Goal: Task Accomplishment & Management: Manage account settings

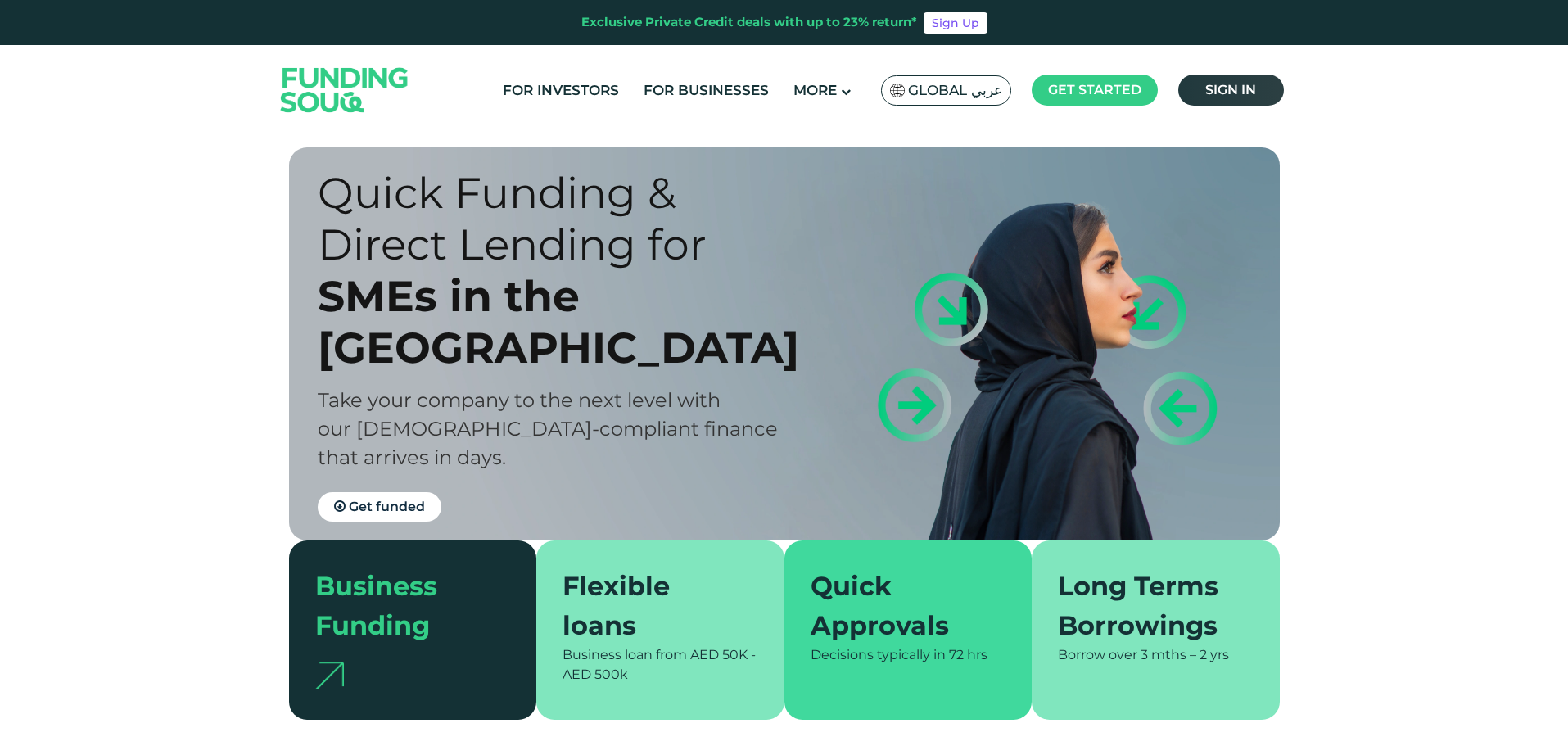
click at [1248, 99] on link "Sign in" at bounding box center [1231, 90] width 105 height 31
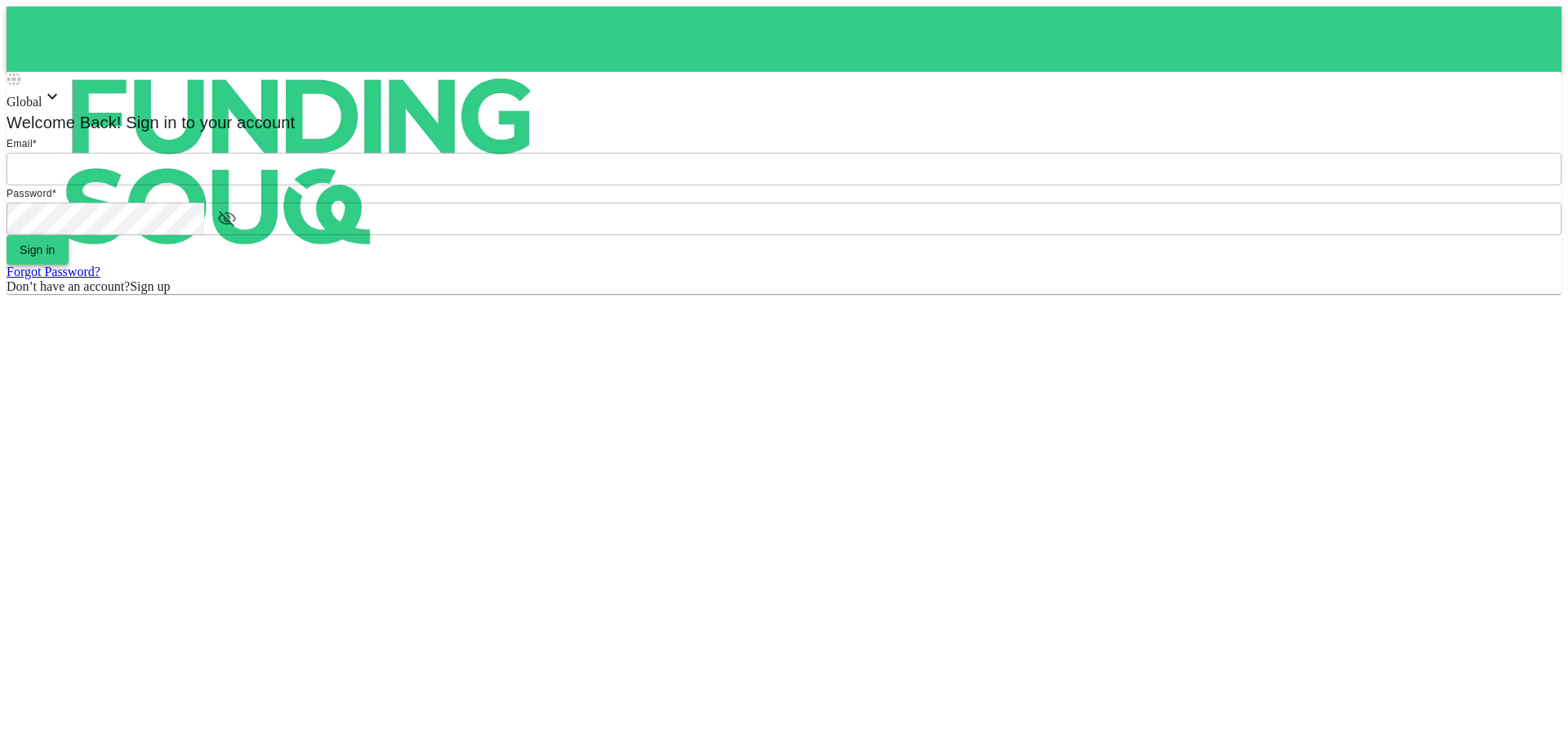
type input "[EMAIL_ADDRESS][DOMAIN_NAME]"
click at [69, 265] on button "Sign in" at bounding box center [38, 250] width 62 height 29
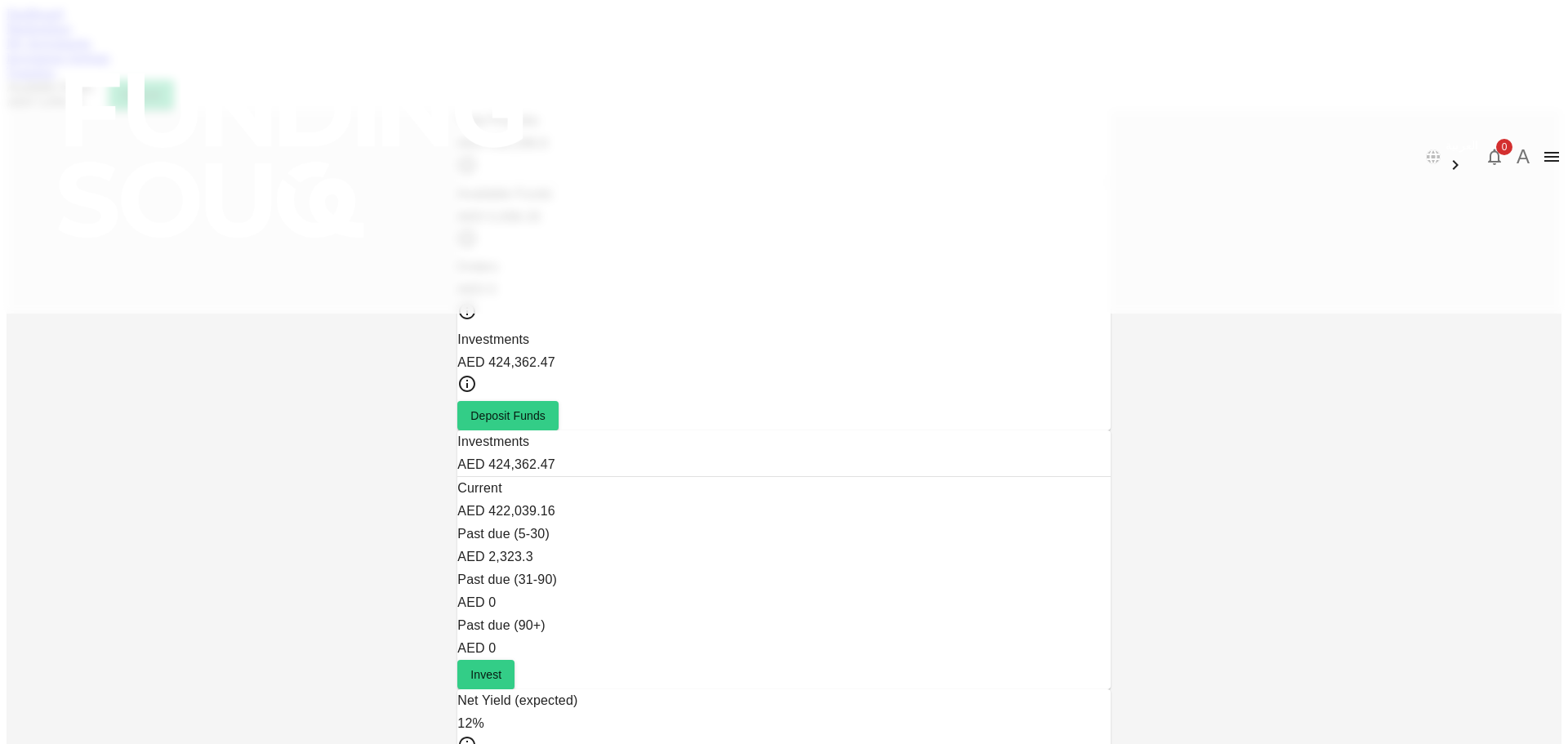
click at [72, 35] on link "Marketplace" at bounding box center [39, 27] width 65 height 14
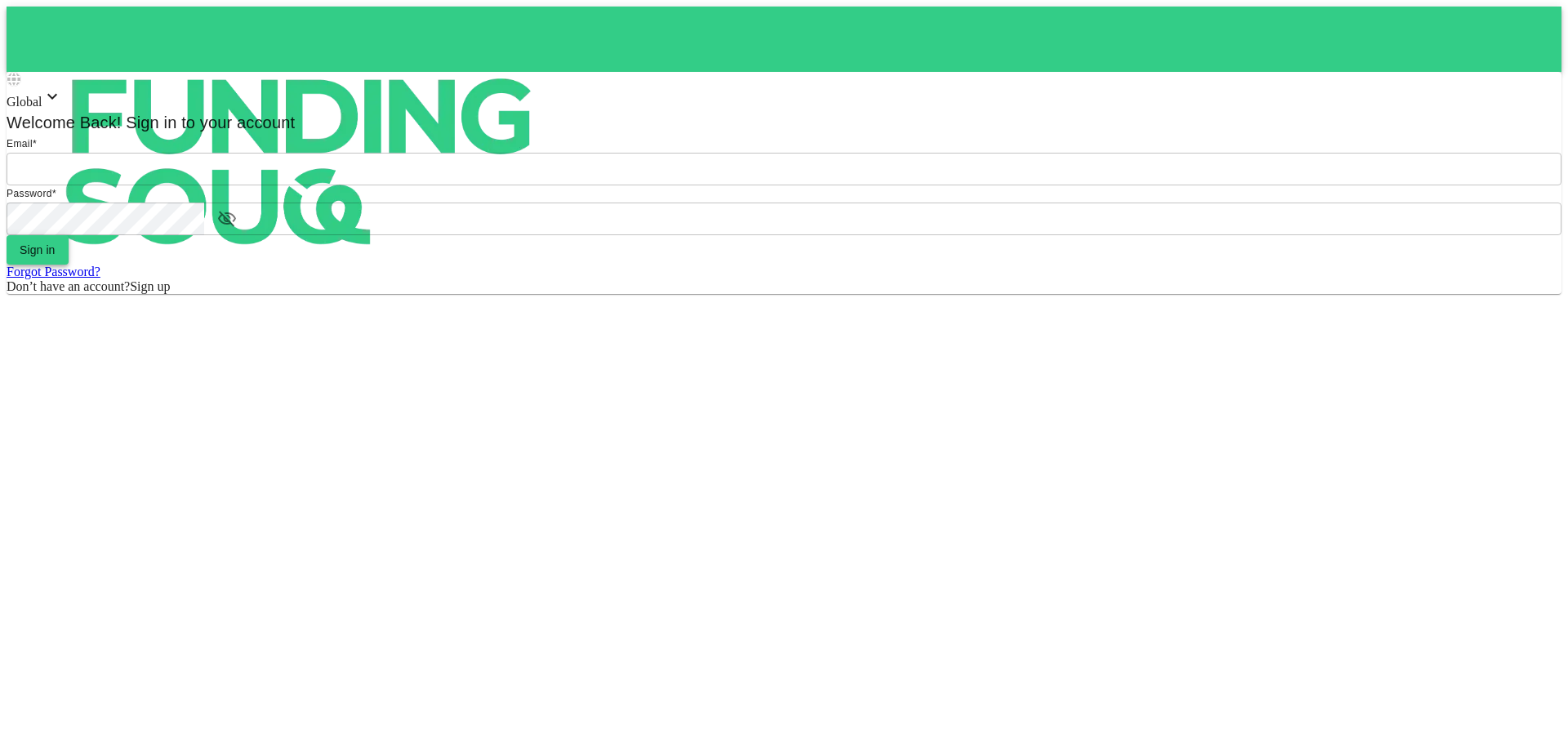
type input "[EMAIL_ADDRESS][DOMAIN_NAME]"
click at [69, 265] on button "Sign in" at bounding box center [38, 250] width 62 height 29
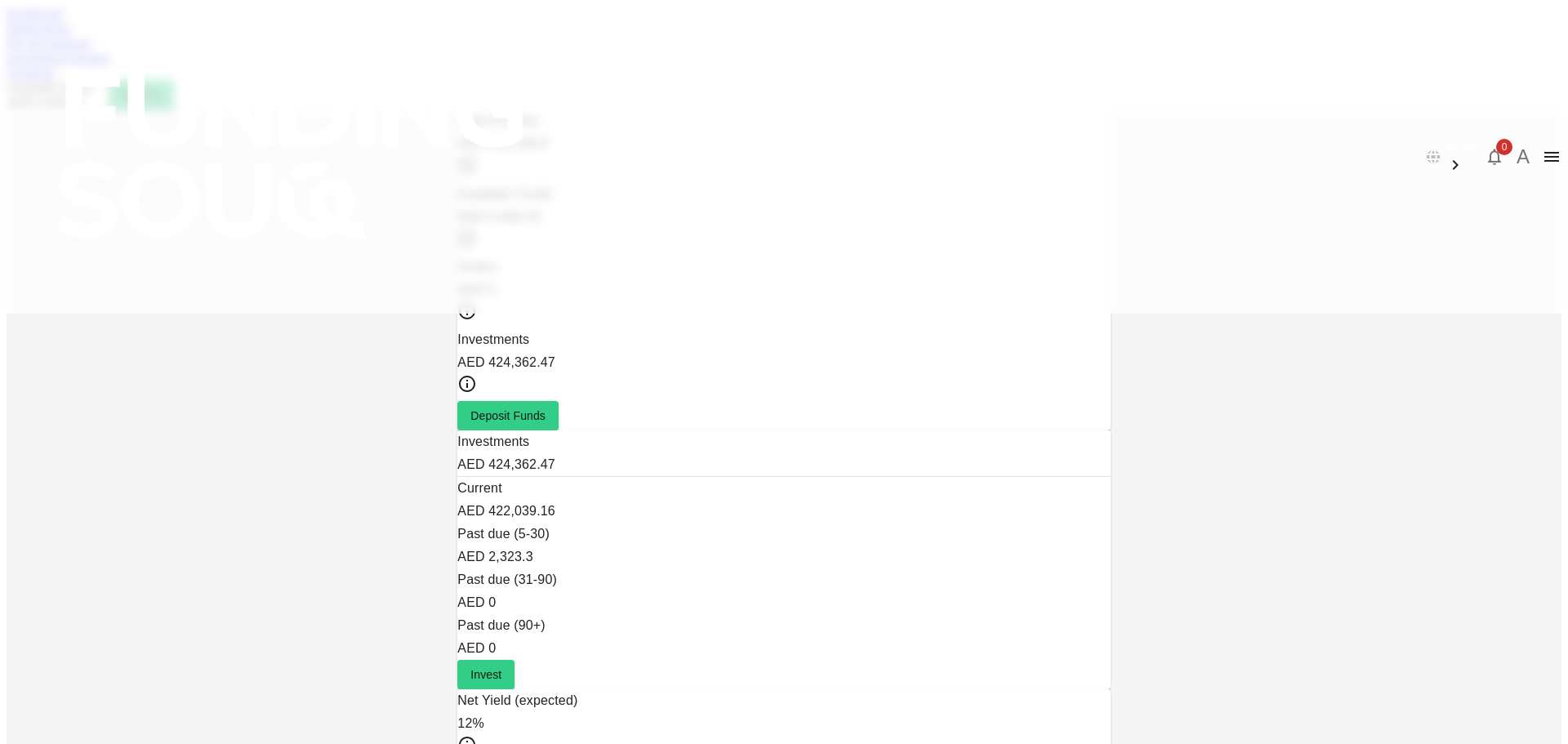
click at [1478, 141] on button "0" at bounding box center [1494, 157] width 33 height 33
click at [1254, 48] on div at bounding box center [784, 372] width 1568 height 744
click at [92, 50] on link "My Investments" at bounding box center [49, 43] width 85 height 14
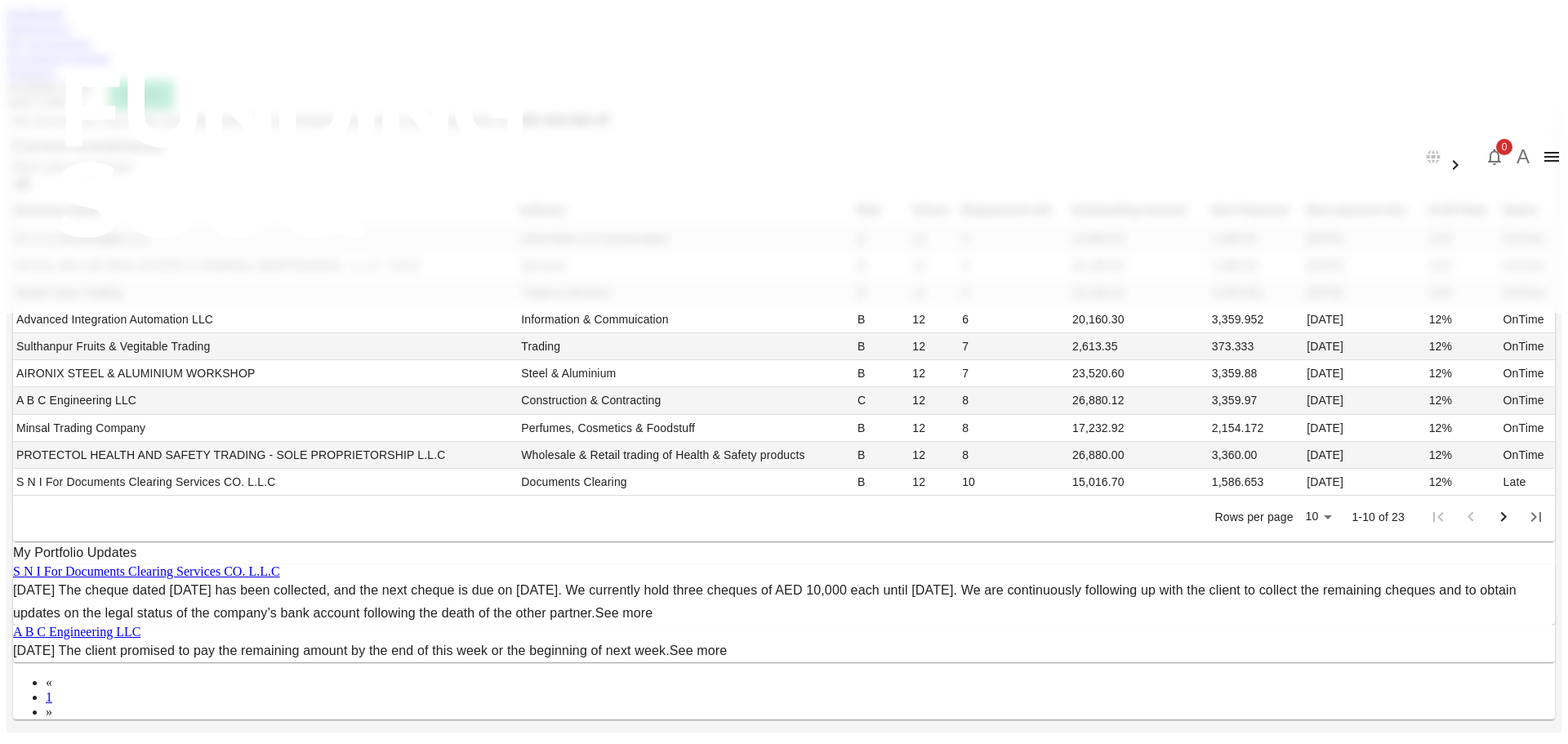
scroll to position [489, 0]
click at [991, 373] on body "العربية 0 A Dashboard Marketplace My Investments Investment Settings Transfers …" at bounding box center [784, 641] width 1555 height 1269
click at [1005, 487] on li "100" at bounding box center [994, 485] width 48 height 29
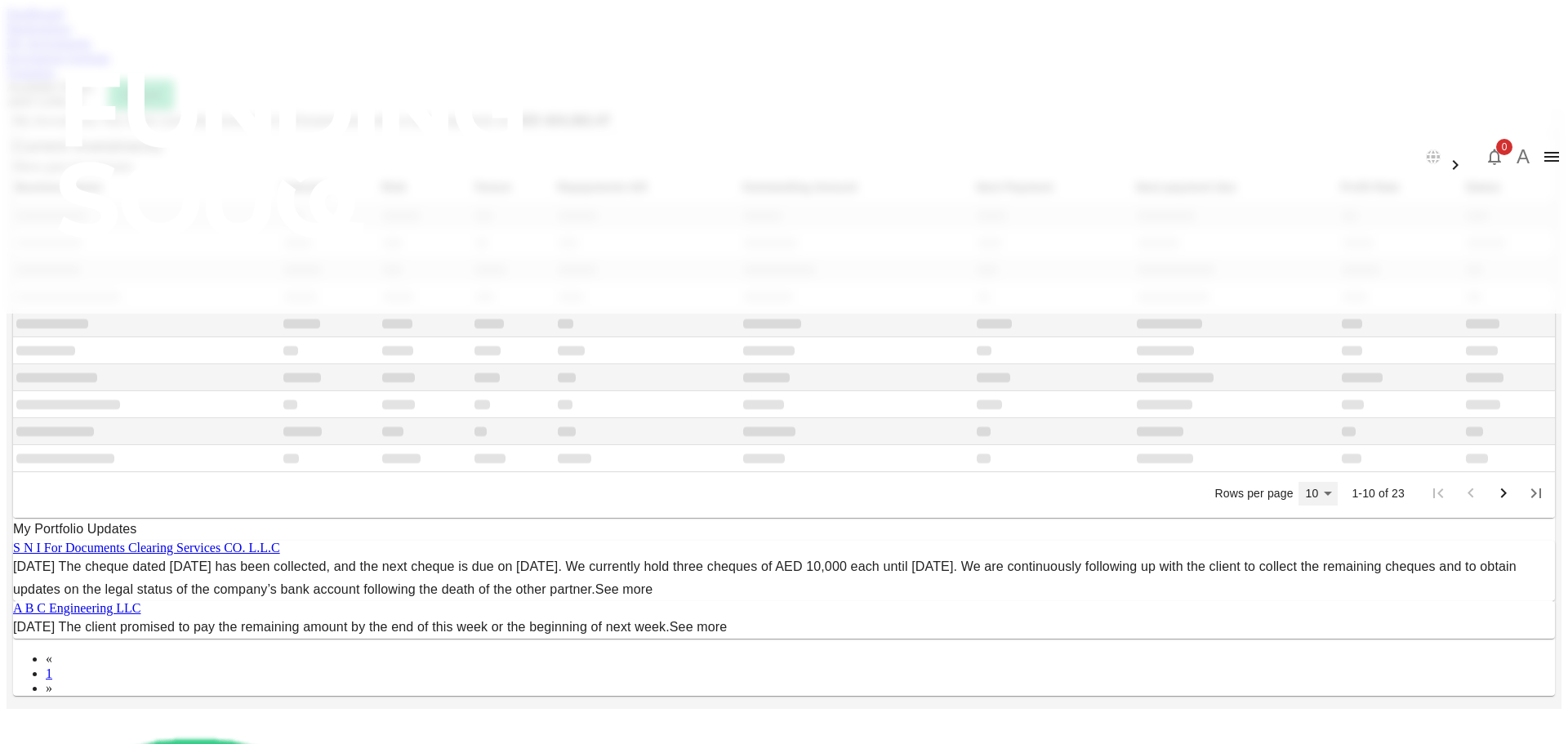
scroll to position [256, 0]
type input "100"
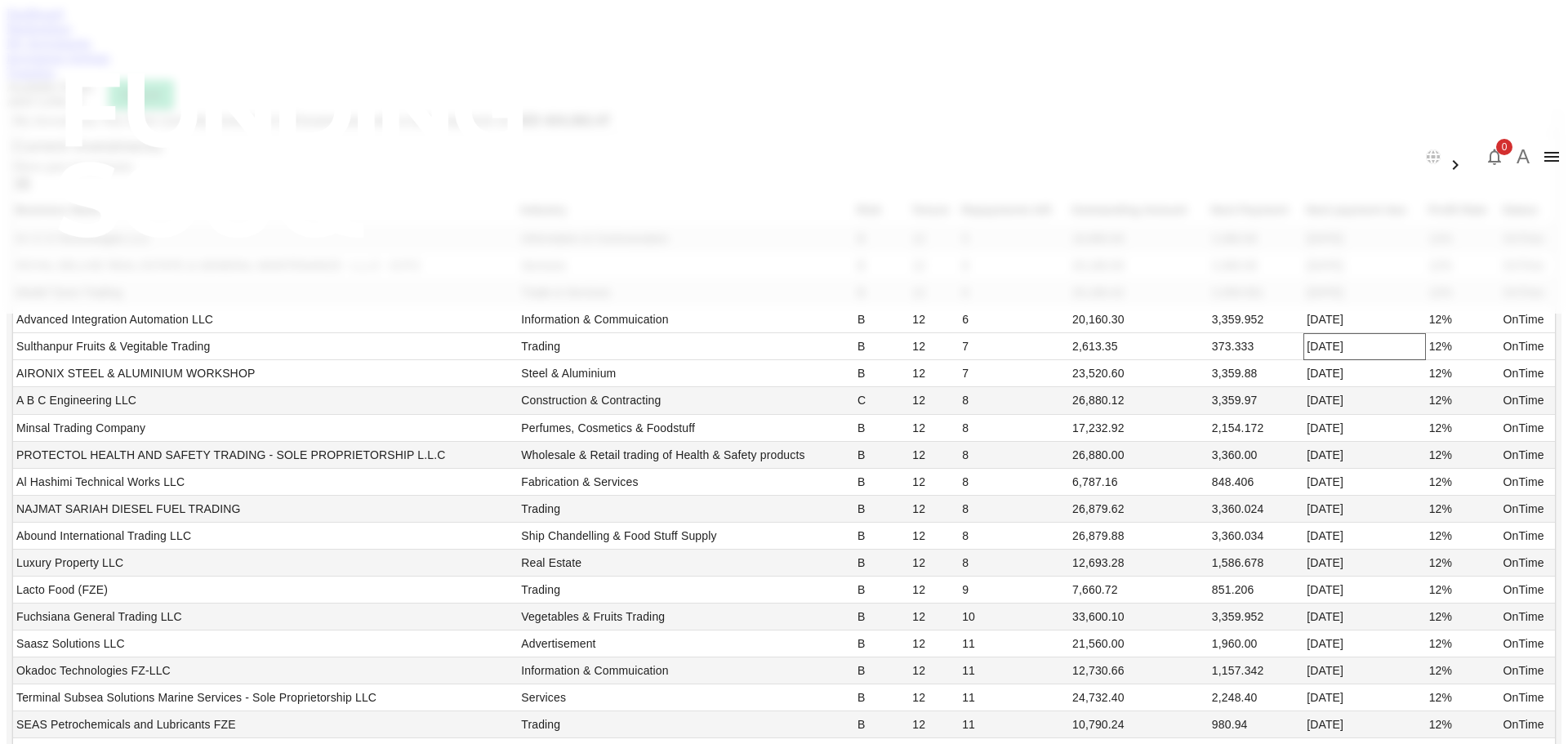
scroll to position [830, 0]
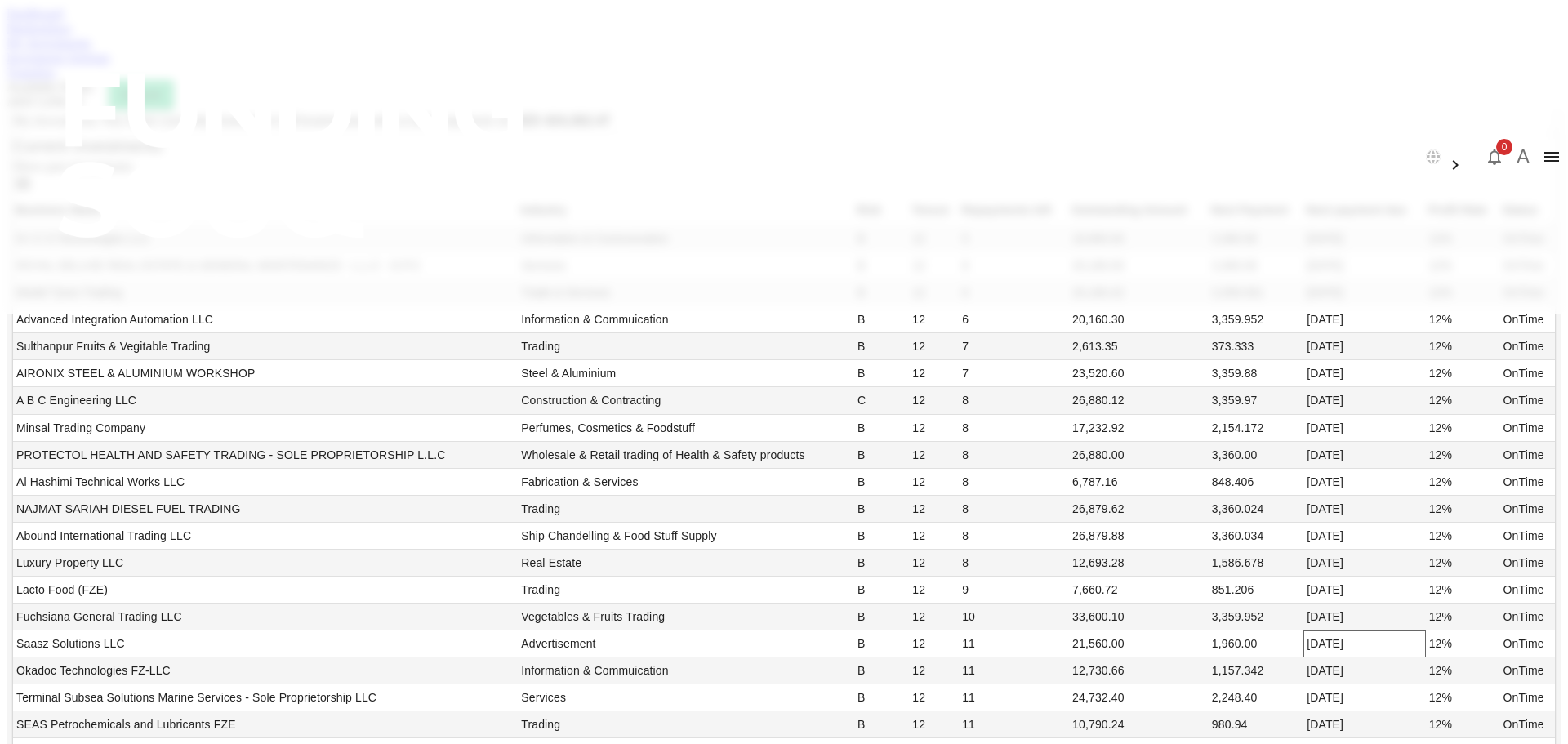
drag, startPoint x: 1037, startPoint y: 578, endPoint x: 1008, endPoint y: 211, distance: 368.1
click at [1008, 225] on tbody "N I C S Technologies LLC Information & Commuication B 12 5 16,800.00 3,360.00 […" at bounding box center [784, 535] width 1542 height 620
